Goal: Check status

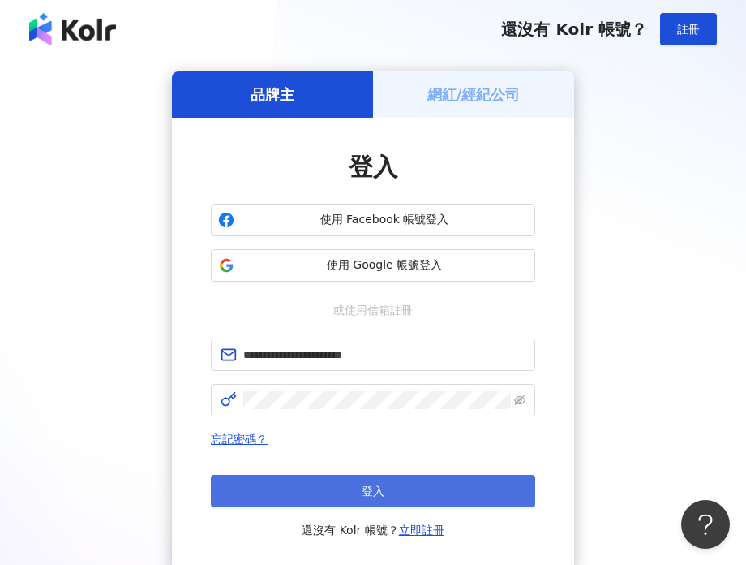
click at [339, 482] on button "登入" at bounding box center [373, 490] width 324 height 32
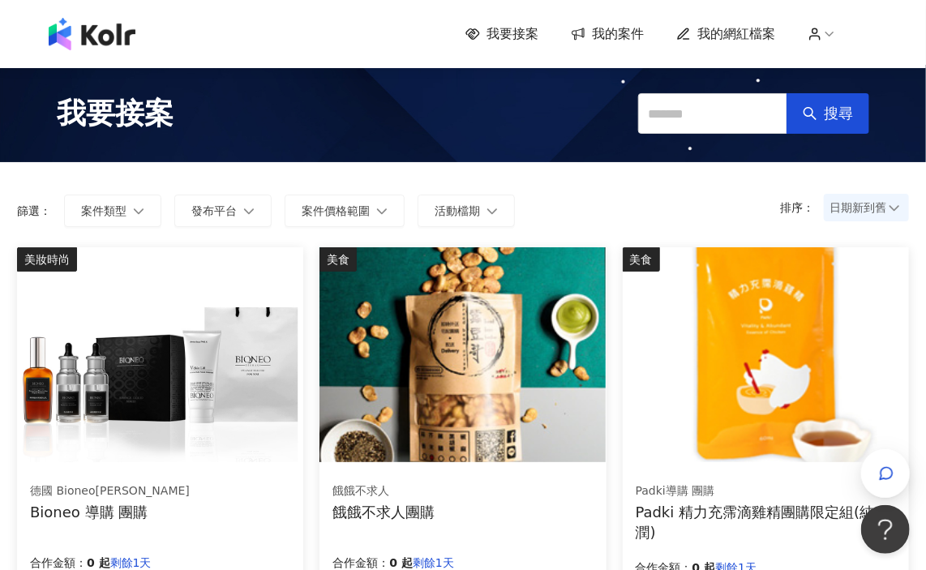
click at [631, 29] on span "我的案件" at bounding box center [618, 34] width 52 height 18
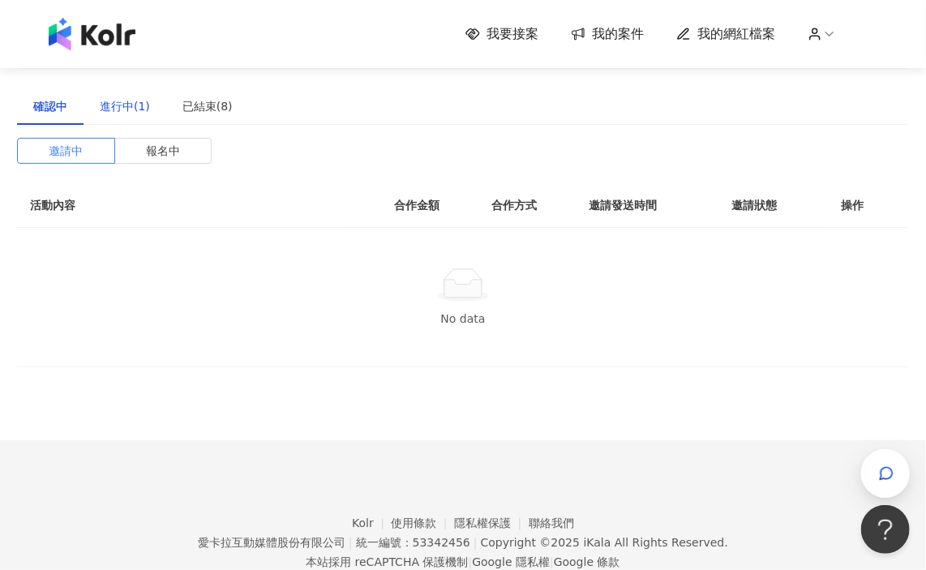
click at [134, 113] on div "進行中(1)" at bounding box center [125, 106] width 50 height 18
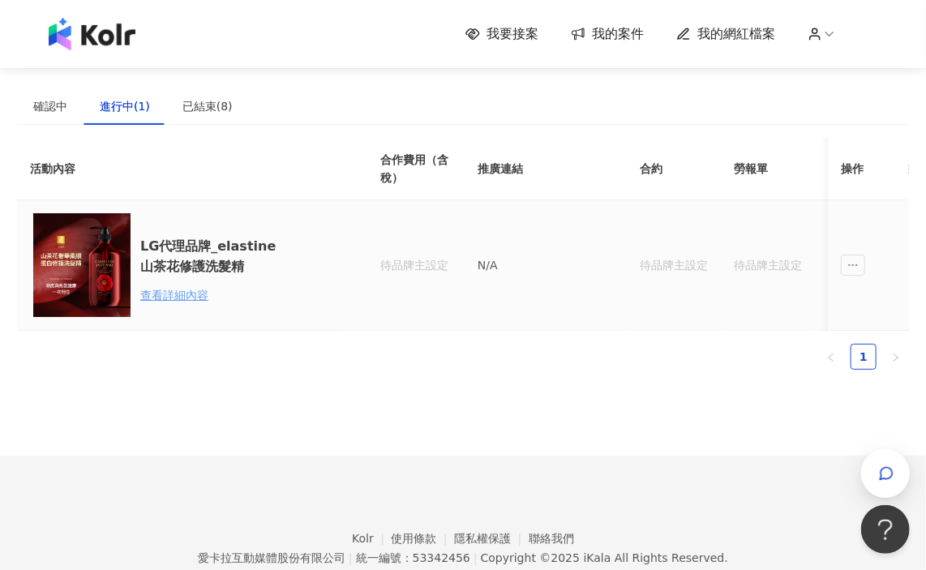
click at [181, 298] on div "查看詳細內容" at bounding box center [211, 295] width 142 height 18
click at [188, 292] on div "查看詳細內容" at bounding box center [211, 295] width 142 height 18
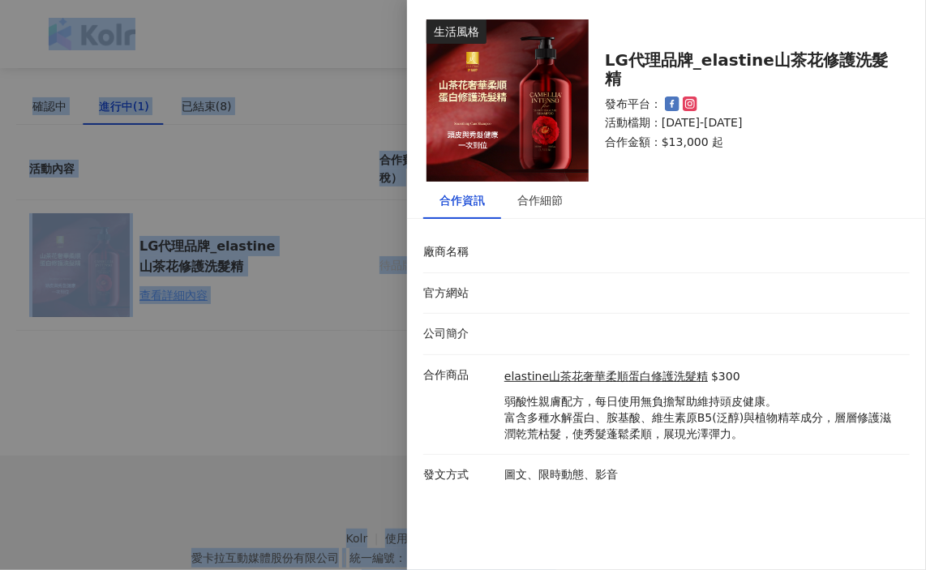
click at [188, 292] on div at bounding box center [463, 285] width 926 height 570
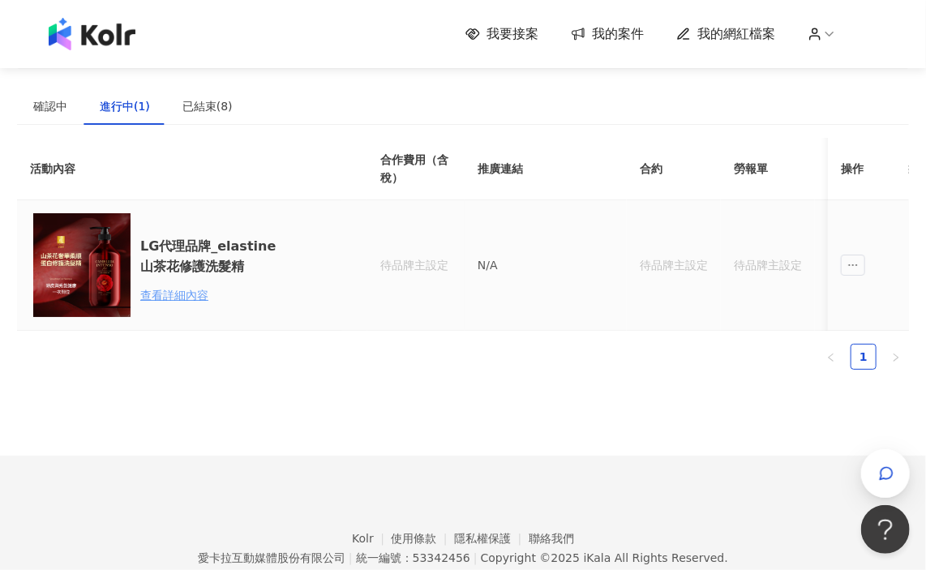
click at [188, 292] on div "查看詳細內容" at bounding box center [211, 295] width 142 height 18
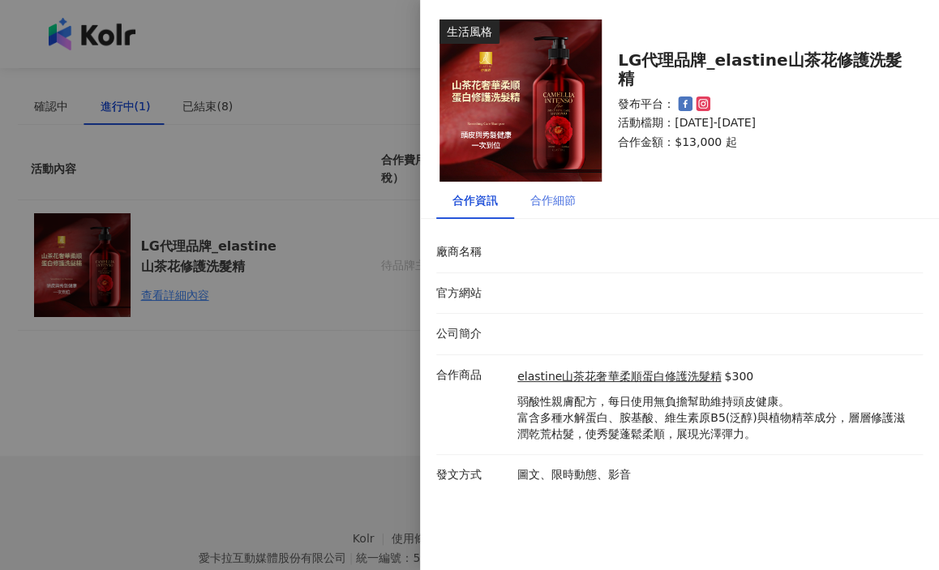
click at [582, 207] on div "合作細節" at bounding box center [553, 200] width 78 height 37
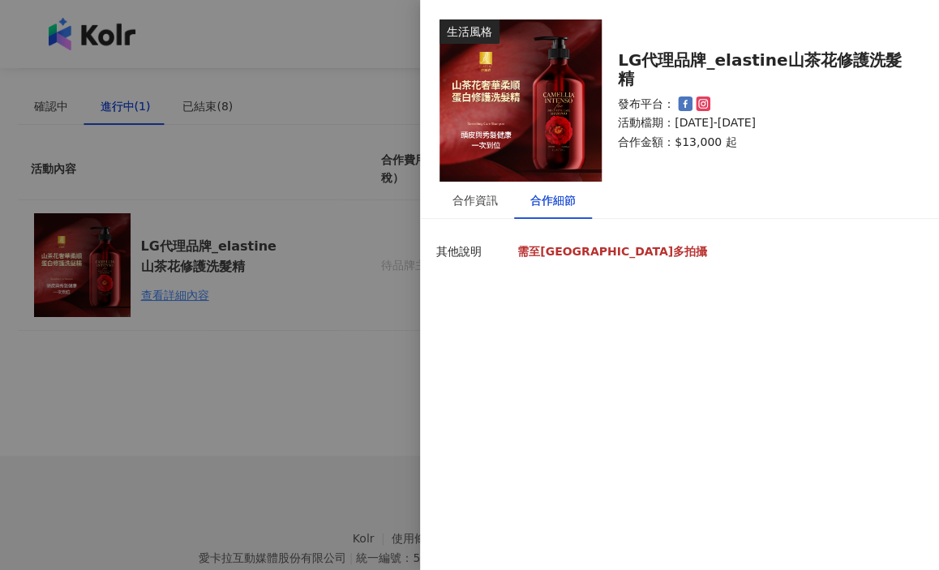
click at [565, 253] on strong "需至[GEOGRAPHIC_DATA]多拍攝" at bounding box center [612, 251] width 190 height 13
drag, startPoint x: 543, startPoint y: 255, endPoint x: 587, endPoint y: 262, distance: 45.1
click at [587, 262] on p "需至[GEOGRAPHIC_DATA]多拍攝" at bounding box center [715, 265] width 397 height 43
drag, startPoint x: 602, startPoint y: 256, endPoint x: 548, endPoint y: 253, distance: 53.6
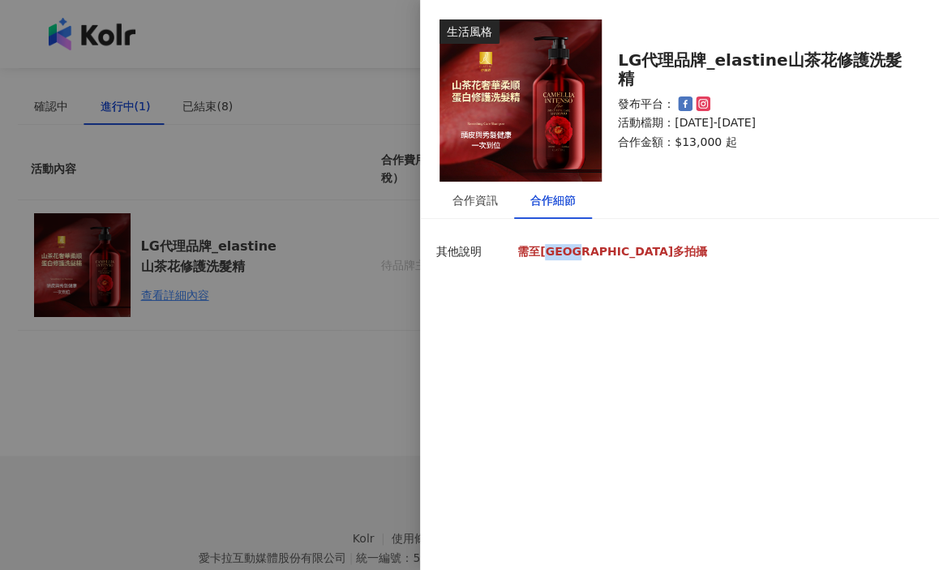
click at [548, 253] on p "需至[GEOGRAPHIC_DATA]多拍攝" at bounding box center [715, 252] width 397 height 16
click at [548, 253] on strong "需至[GEOGRAPHIC_DATA]多拍攝" at bounding box center [612, 251] width 190 height 13
drag, startPoint x: 512, startPoint y: 253, endPoint x: 607, endPoint y: 251, distance: 94.9
click at [603, 250] on div "其他說明 需至[GEOGRAPHIC_DATA]多拍攝" at bounding box center [675, 265] width 487 height 43
click at [607, 251] on p "需至[GEOGRAPHIC_DATA]多拍攝" at bounding box center [715, 252] width 397 height 16
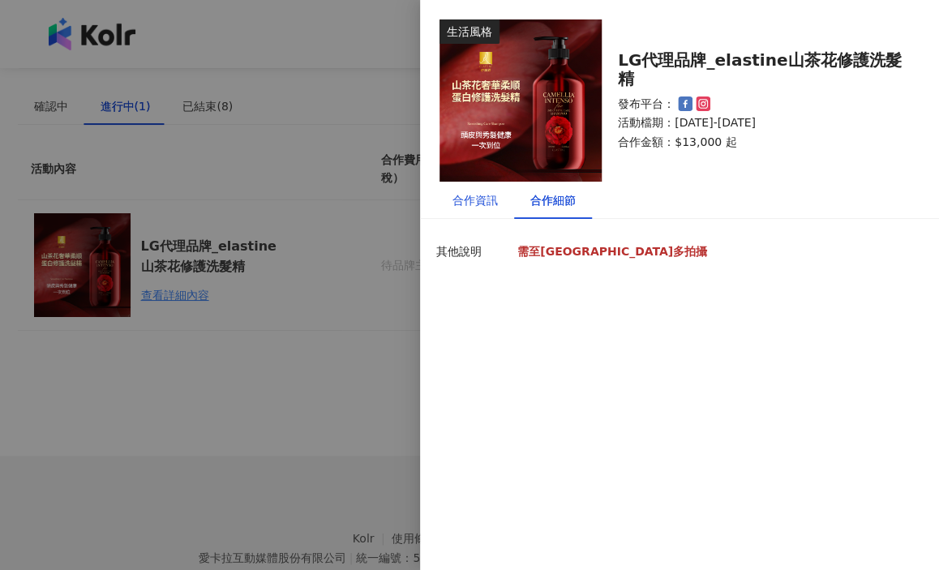
click at [466, 198] on div "合作資訊" at bounding box center [475, 200] width 45 height 18
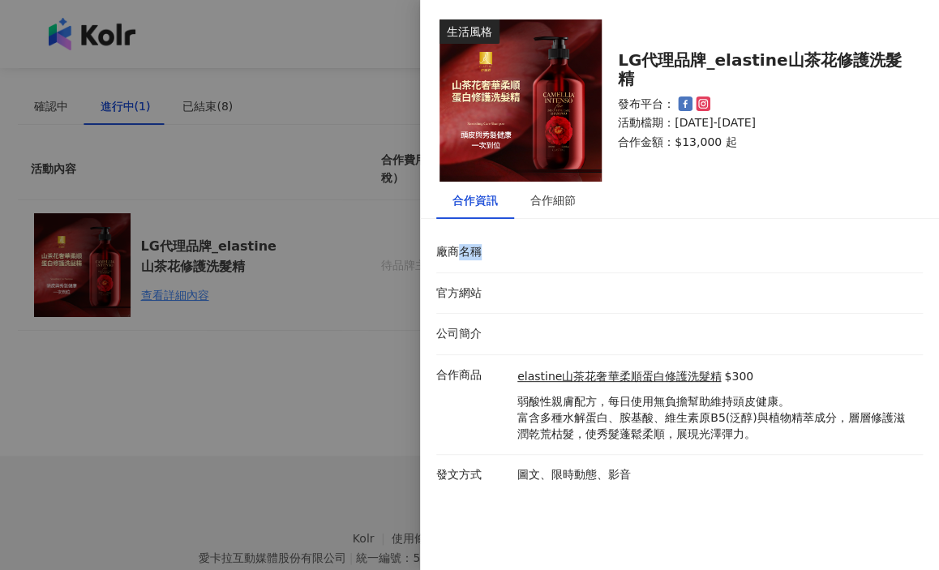
drag, startPoint x: 493, startPoint y: 259, endPoint x: 457, endPoint y: 260, distance: 35.7
click at [457, 260] on li "廠商名稱" at bounding box center [679, 252] width 487 height 41
click at [456, 261] on li "廠商名稱" at bounding box center [679, 252] width 487 height 41
click at [452, 278] on li "官方網站" at bounding box center [679, 293] width 487 height 41
click at [547, 207] on div "合作細節" at bounding box center [552, 200] width 45 height 18
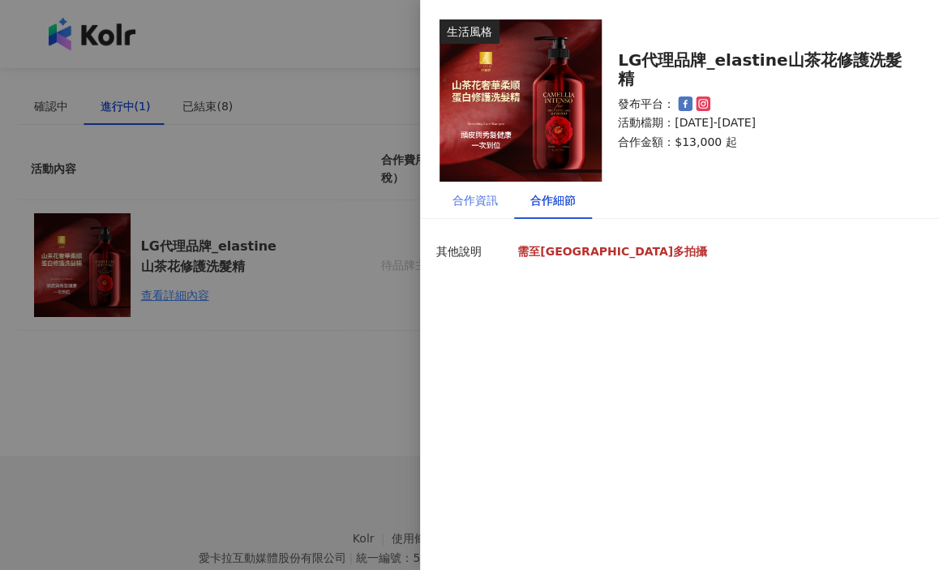
click at [499, 205] on div "合作資訊" at bounding box center [475, 200] width 78 height 37
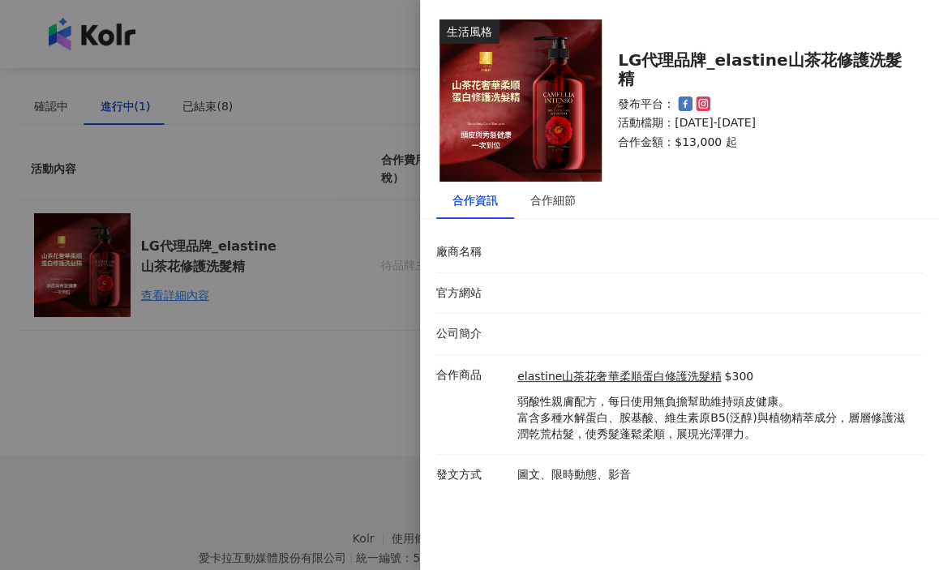
click at [311, 402] on div at bounding box center [469, 285] width 939 height 570
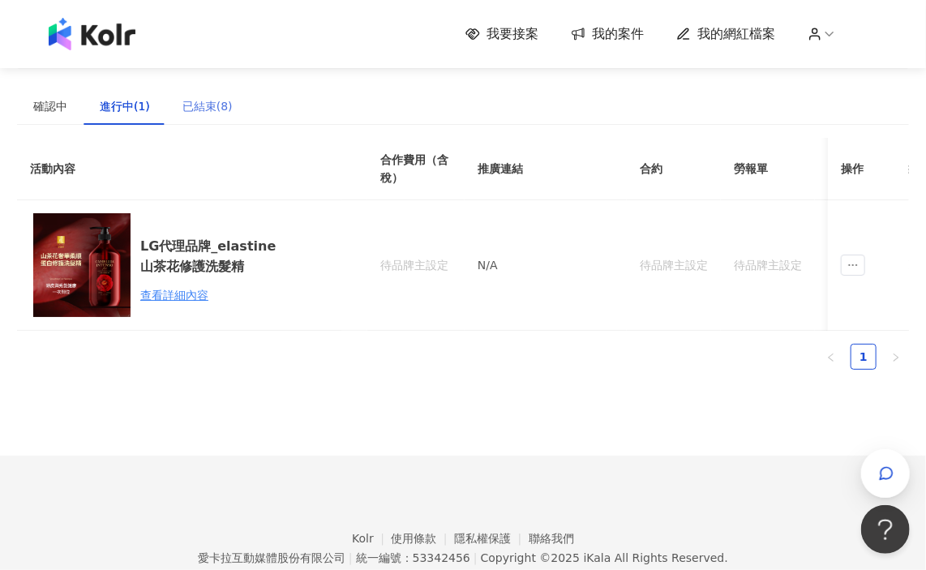
click at [234, 109] on div "已結束(8)" at bounding box center [207, 106] width 83 height 37
